Goal: Transaction & Acquisition: Subscribe to service/newsletter

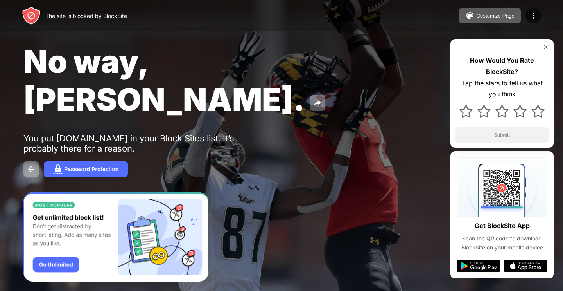
click at [550, 45] on div "How Would You Rate BlockSite? Tap the stars to tell us what you think Submit" at bounding box center [501, 93] width 103 height 108
click at [548, 45] on img at bounding box center [546, 47] width 6 height 6
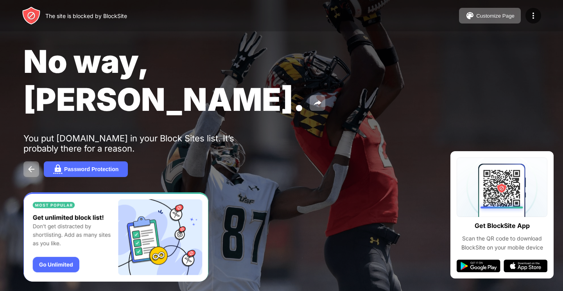
click at [485, 269] on img at bounding box center [479, 265] width 44 height 13
click at [79, 166] on div "Password Protection" at bounding box center [91, 169] width 54 height 6
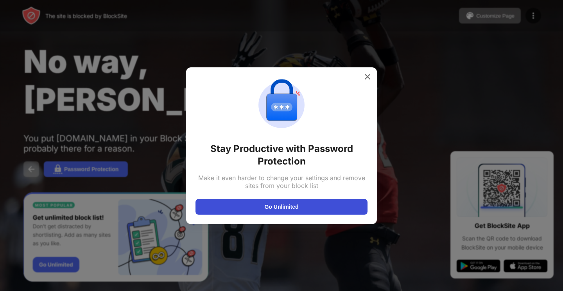
click at [297, 210] on button "Go Unlimited" at bounding box center [282, 207] width 172 height 16
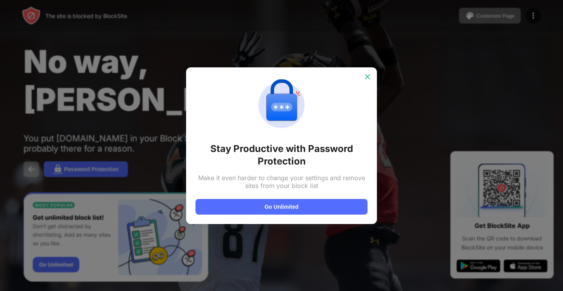
click at [368, 78] on img at bounding box center [368, 77] width 8 height 8
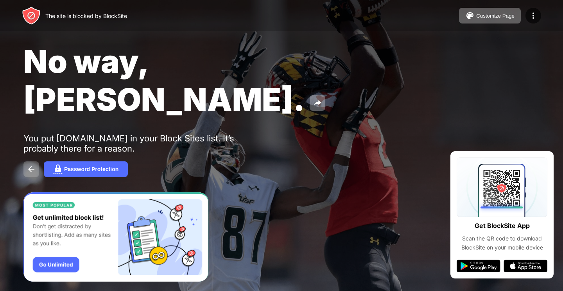
click at [28, 164] on img at bounding box center [31, 168] width 9 height 9
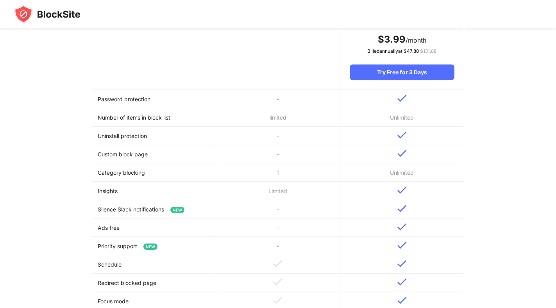
scroll to position [156, 0]
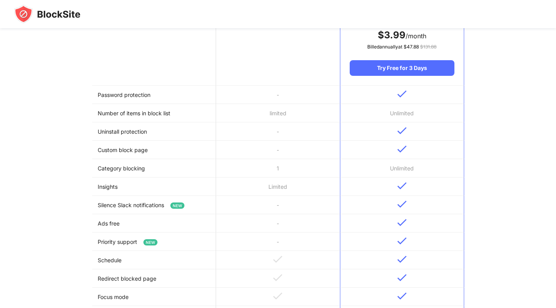
click at [167, 95] on td "Password protection" at bounding box center [154, 95] width 124 height 18
click at [258, 92] on td "-" at bounding box center [278, 95] width 124 height 18
click at [276, 93] on td "-" at bounding box center [278, 95] width 124 height 18
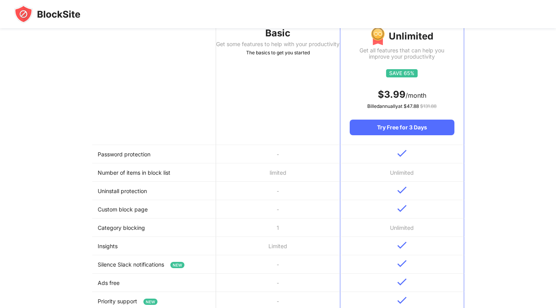
scroll to position [0, 0]
